Goal: Find specific page/section

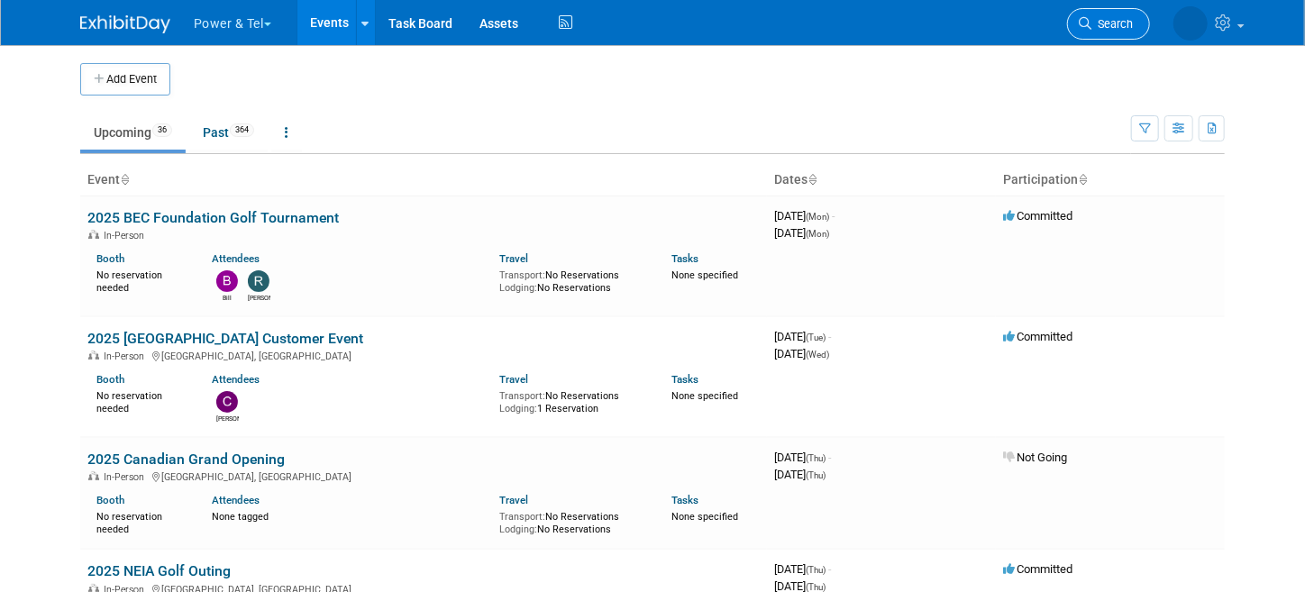
click at [1117, 29] on span "Search" at bounding box center [1112, 24] width 41 height 14
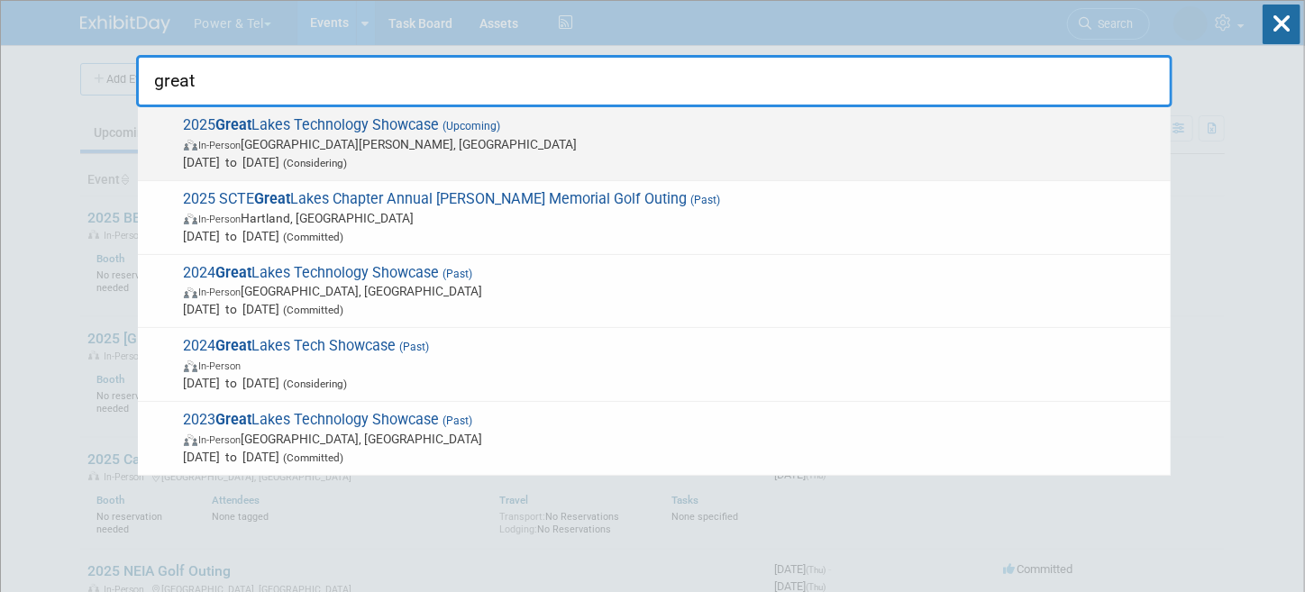
type input "great"
click at [210, 128] on span "2025 Great Lakes Technology Showcase (Upcoming) In-Person Fort Wayne, IN Oct 27…" at bounding box center [671, 143] width 984 height 55
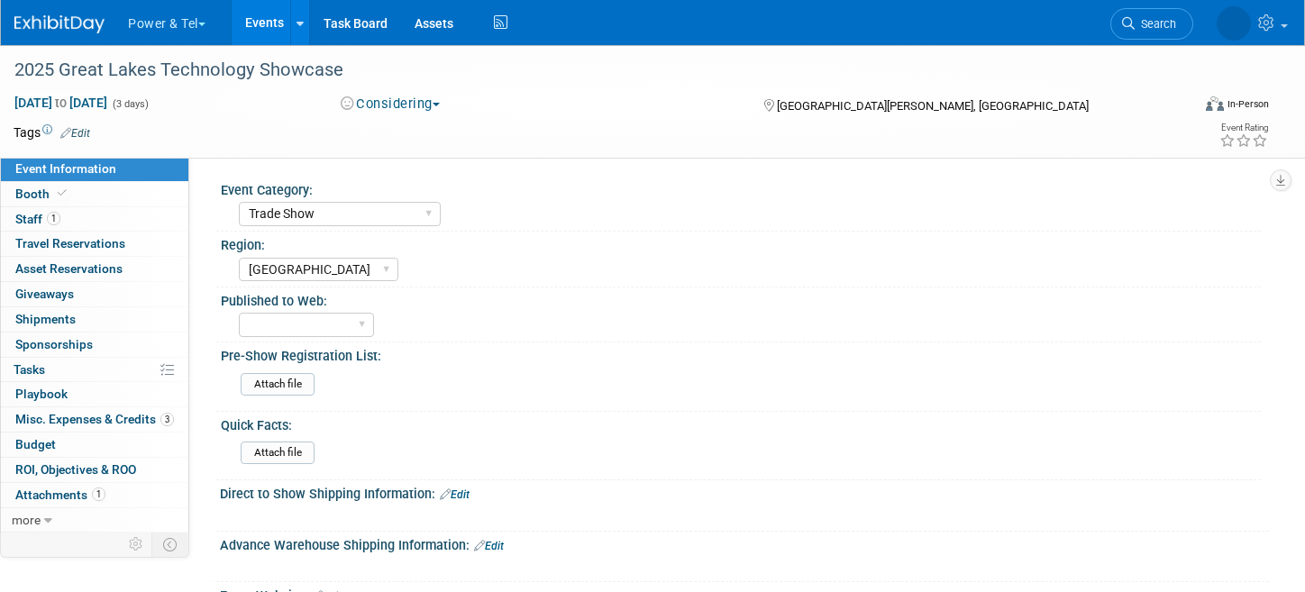
select select "Trade Show"
select select "[GEOGRAPHIC_DATA]"
click at [30, 213] on span "Staff 1" at bounding box center [37, 219] width 45 height 14
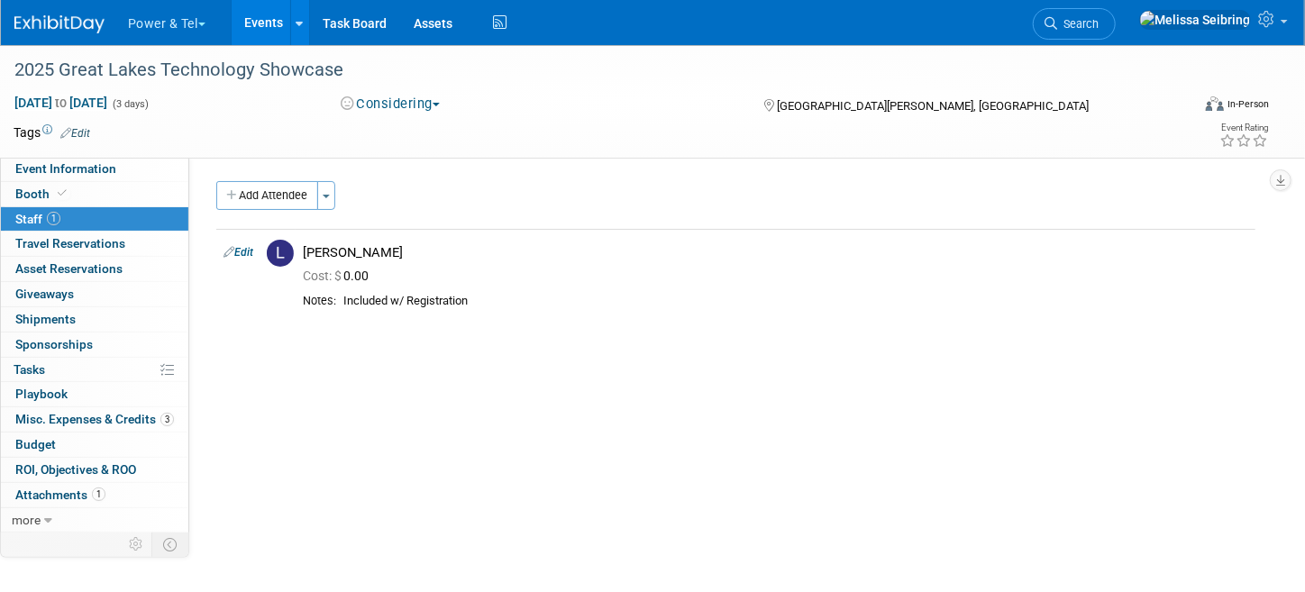
click at [1099, 19] on span "Search" at bounding box center [1078, 24] width 41 height 14
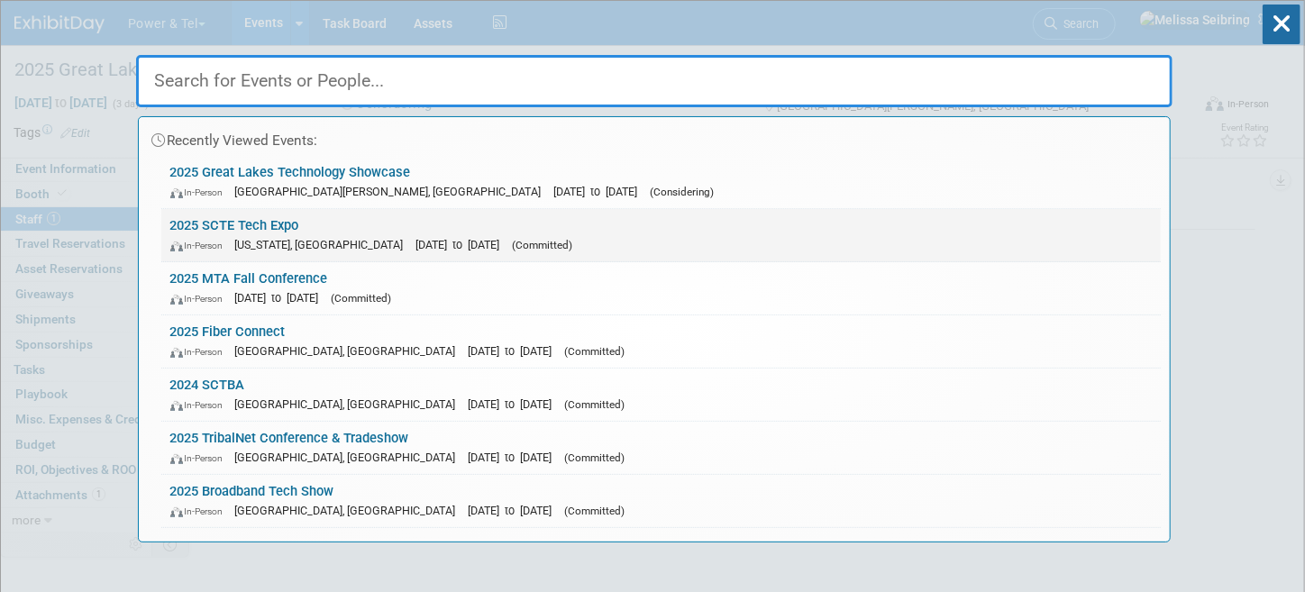
click at [222, 218] on link "2025 SCTE Tech Expo In-Person [US_STATE], [GEOGRAPHIC_DATA] [DATE] to [DATE] (C…" at bounding box center [661, 235] width 1000 height 52
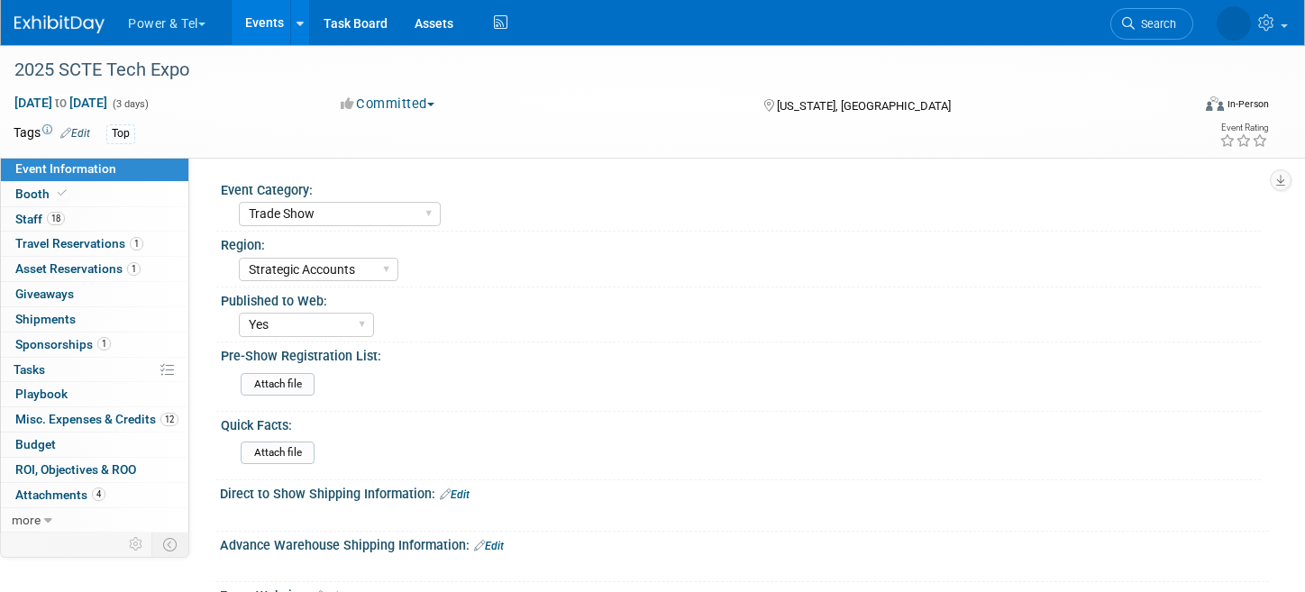
select select "Trade Show"
select select "Strategic Accounts"
select select "Yes"
click at [32, 220] on span "Staff 18" at bounding box center [40, 219] width 50 height 14
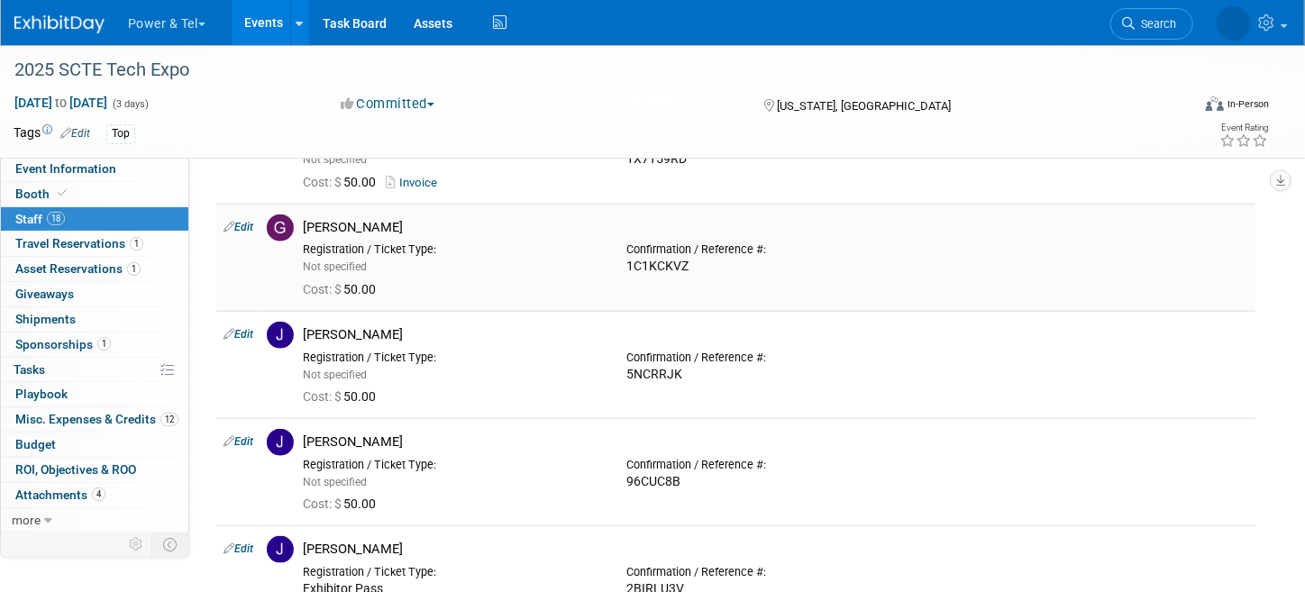
scroll to position [811, 0]
